Goal: Go to known website: Access a specific website the user already knows

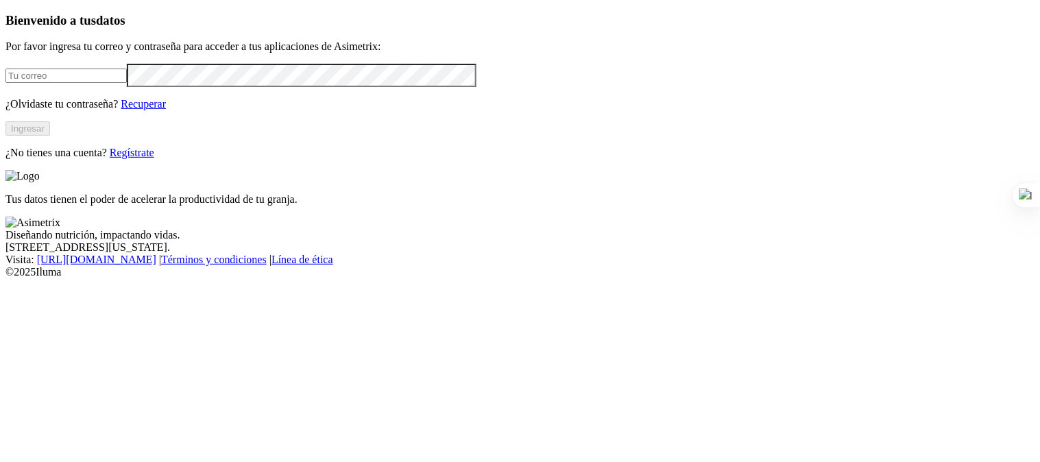
type input "[PERSON_NAME][EMAIL_ADDRESS][PERSON_NAME][DOMAIN_NAME]"
click at [50, 136] on button "Ingresar" at bounding box center [27, 128] width 45 height 14
